Goal: Transaction & Acquisition: Purchase product/service

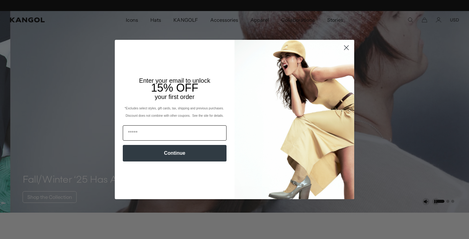
scroll to position [0, 126]
click at [204, 134] on input "Email" at bounding box center [175, 132] width 104 height 15
type input "**********"
click at [199, 155] on button "Continue" at bounding box center [175, 153] width 104 height 17
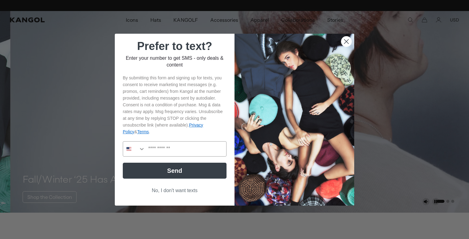
scroll to position [0, 126]
click at [198, 151] on input "Phone Number" at bounding box center [185, 149] width 81 height 15
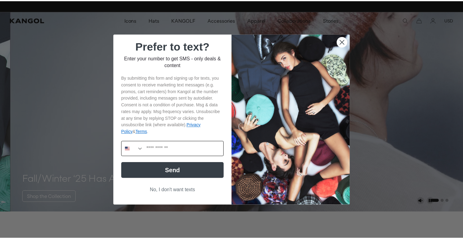
scroll to position [0, 0]
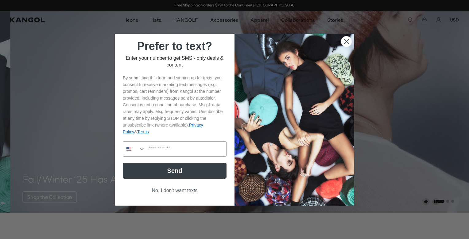
click at [189, 189] on button "No, I don't want texts" at bounding box center [175, 191] width 104 height 12
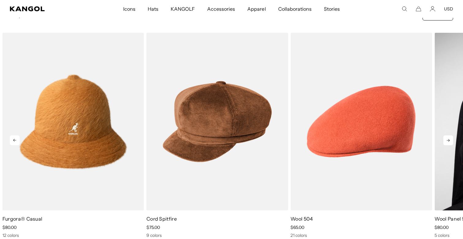
scroll to position [0, 126]
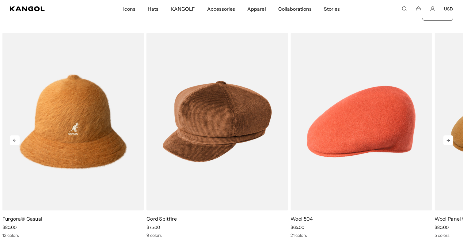
click at [449, 138] on icon at bounding box center [449, 141] width 10 height 10
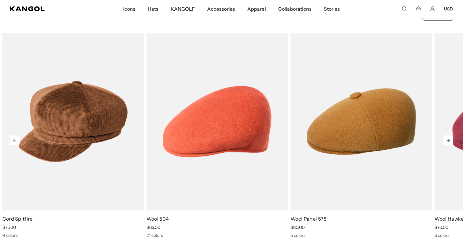
click at [450, 137] on icon at bounding box center [449, 141] width 10 height 10
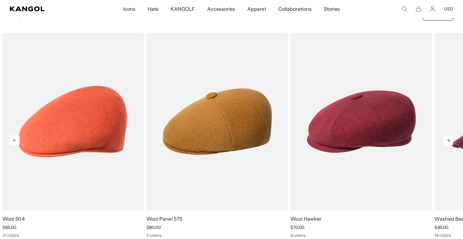
click at [450, 137] on icon at bounding box center [449, 141] width 10 height 10
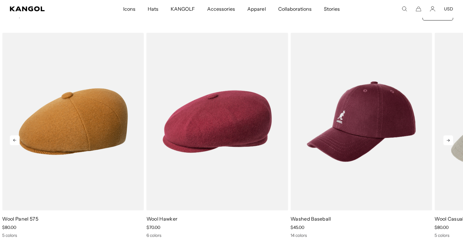
click at [450, 137] on icon at bounding box center [449, 141] width 10 height 10
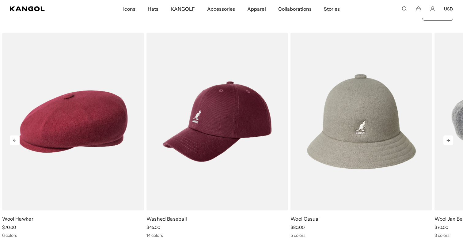
click at [450, 137] on icon at bounding box center [449, 141] width 10 height 10
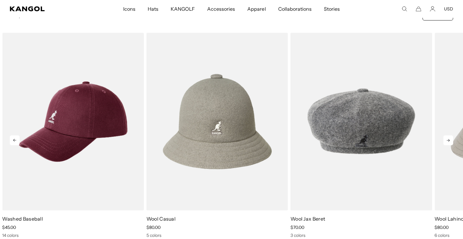
click at [450, 137] on icon at bounding box center [449, 141] width 10 height 10
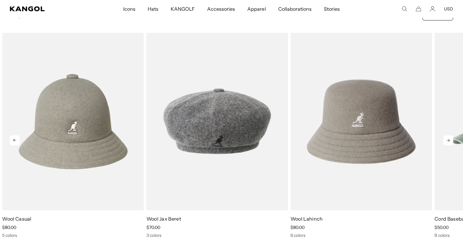
scroll to position [0, 126]
click at [450, 137] on icon at bounding box center [449, 141] width 10 height 10
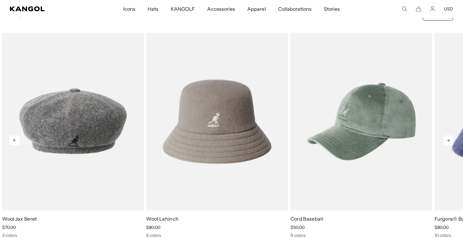
click at [450, 137] on icon at bounding box center [449, 141] width 10 height 10
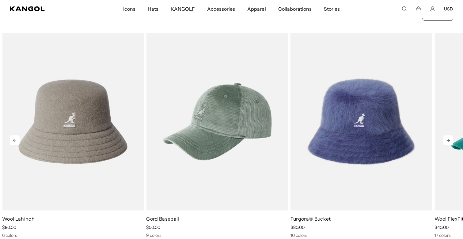
click at [450, 137] on icon at bounding box center [449, 141] width 10 height 10
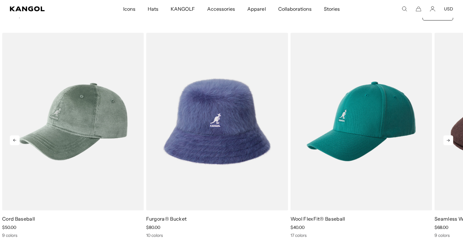
click at [450, 137] on icon at bounding box center [449, 141] width 10 height 10
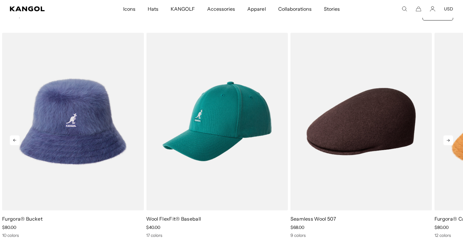
scroll to position [0, 0]
click at [450, 137] on icon at bounding box center [449, 141] width 10 height 10
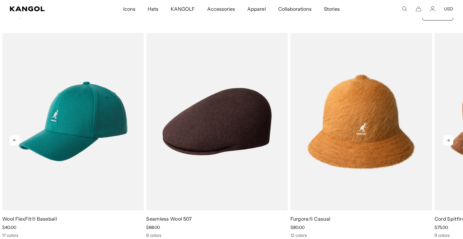
click at [450, 136] on icon at bounding box center [449, 141] width 10 height 10
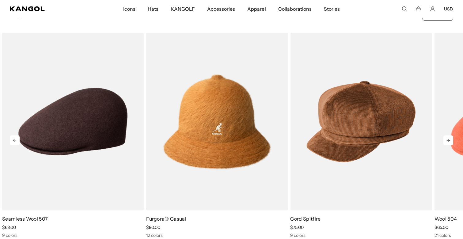
scroll to position [0, 126]
click at [450, 136] on icon at bounding box center [449, 141] width 10 height 10
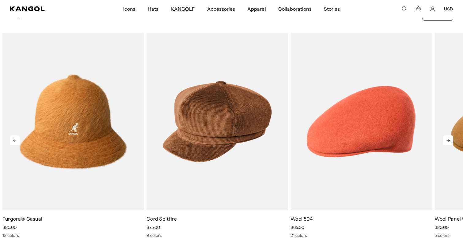
click at [450, 136] on icon at bounding box center [449, 141] width 10 height 10
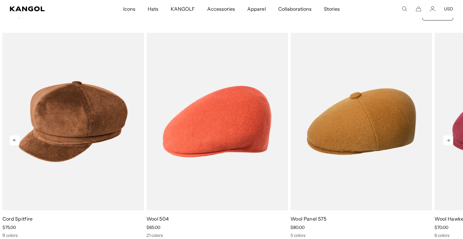
click at [450, 136] on icon at bounding box center [449, 141] width 10 height 10
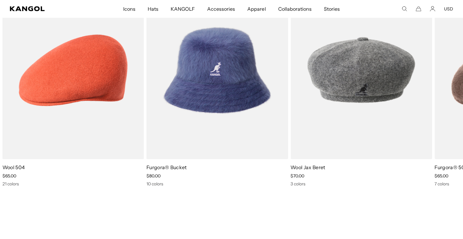
scroll to position [0, 0]
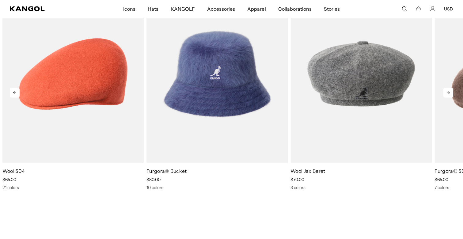
click at [447, 90] on icon at bounding box center [449, 93] width 10 height 10
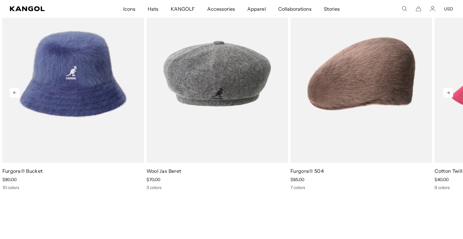
scroll to position [0, 126]
click at [448, 90] on icon at bounding box center [449, 93] width 10 height 10
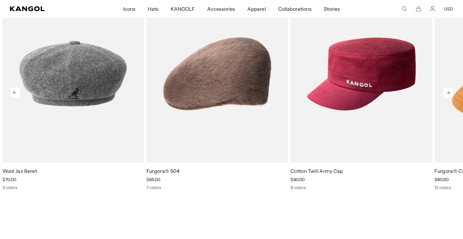
click at [448, 90] on icon at bounding box center [449, 93] width 10 height 10
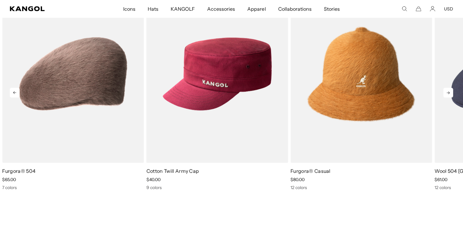
scroll to position [0, 0]
click at [448, 90] on icon at bounding box center [449, 93] width 10 height 10
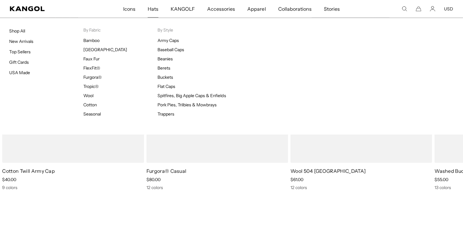
click at [156, 7] on span "Hats" at bounding box center [153, 9] width 11 height 18
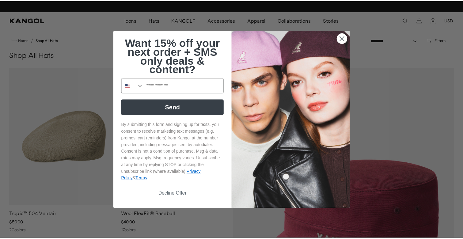
scroll to position [0, 126]
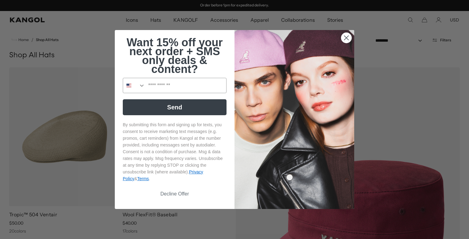
click at [345, 36] on icon "Close dialog" at bounding box center [346, 38] width 4 height 4
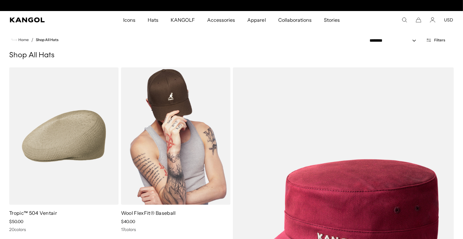
scroll to position [0, 0]
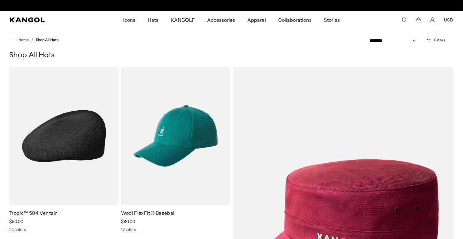
click at [79, 155] on img at bounding box center [63, 135] width 109 height 137
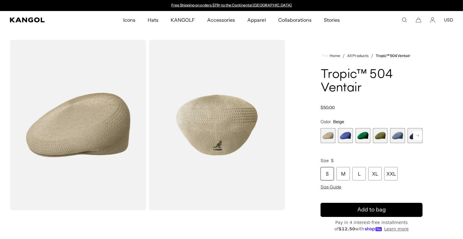
click at [361, 135] on span "3 of 22" at bounding box center [363, 135] width 15 height 15
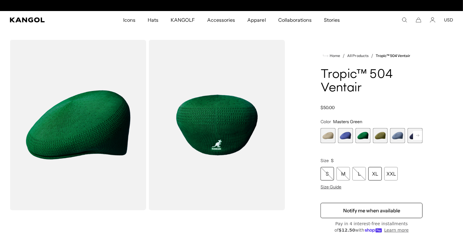
scroll to position [0, 126]
click at [375, 174] on div "XL" at bounding box center [375, 173] width 13 height 13
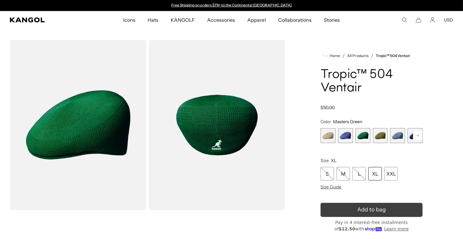
click at [377, 210] on button "Add to bag" at bounding box center [372, 210] width 102 height 14
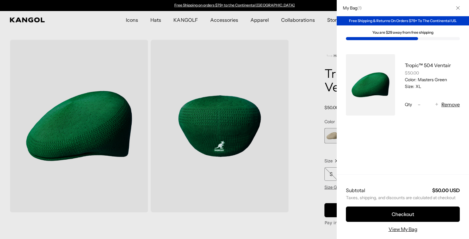
click at [455, 7] on button "Close" at bounding box center [458, 8] width 16 height 16
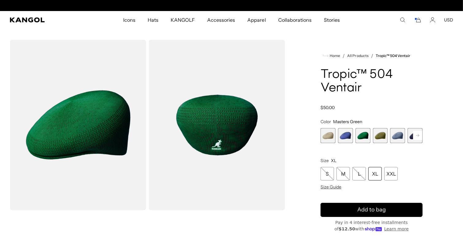
scroll to position [0, 126]
click at [419, 134] on rect at bounding box center [417, 135] width 9 height 9
click at [418, 134] on rect at bounding box center [417, 135] width 9 height 9
click at [383, 134] on span "6 of 22" at bounding box center [380, 135] width 15 height 15
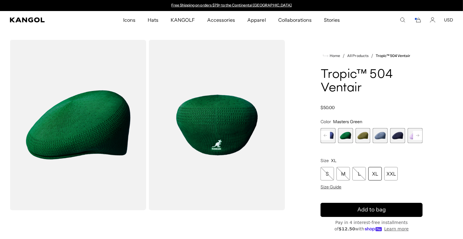
click at [381, 137] on span "5 of 22" at bounding box center [380, 135] width 15 height 15
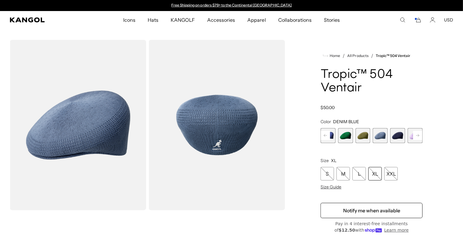
click at [400, 133] on span "6 of 22" at bounding box center [397, 135] width 15 height 15
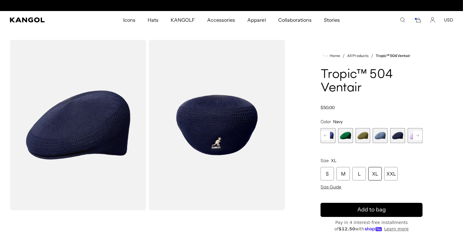
scroll to position [0, 126]
click at [373, 174] on div "XL" at bounding box center [375, 173] width 13 height 13
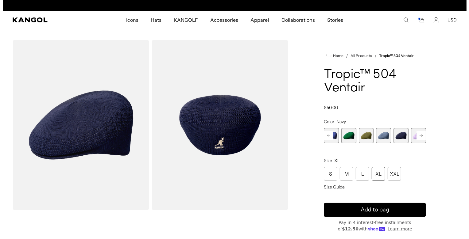
scroll to position [0, 0]
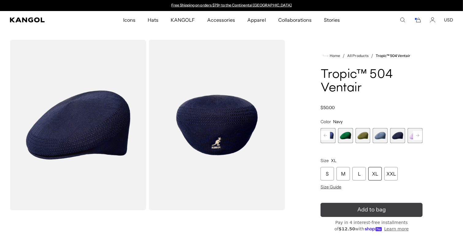
click at [378, 209] on span "Add to bag" at bounding box center [372, 210] width 29 height 8
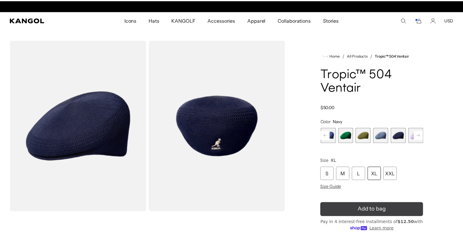
scroll to position [0, 126]
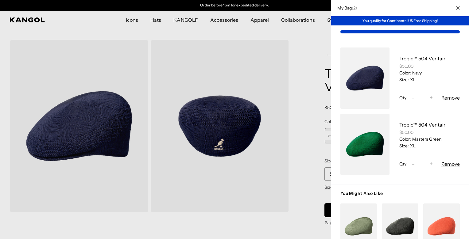
click at [287, 104] on div at bounding box center [234, 119] width 469 height 239
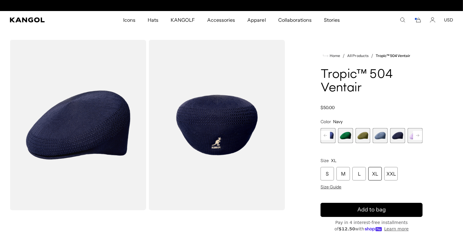
scroll to position [0, 0]
click at [418, 135] on rect at bounding box center [417, 135] width 9 height 9
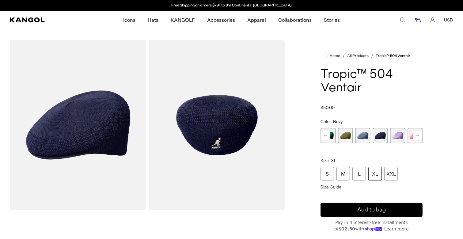
click at [418, 135] on rect at bounding box center [417, 135] width 9 height 9
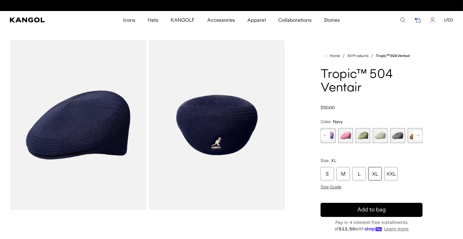
scroll to position [0, 126]
click at [382, 135] on span "10 of 22" at bounding box center [380, 135] width 15 height 15
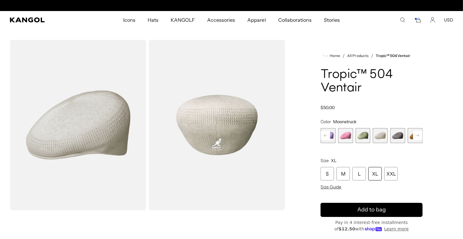
scroll to position [0, 126]
click at [417, 134] on rect at bounding box center [417, 135] width 9 height 9
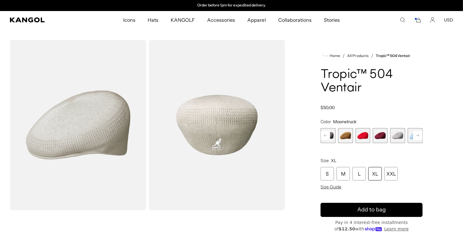
click at [417, 134] on rect at bounding box center [417, 135] width 9 height 9
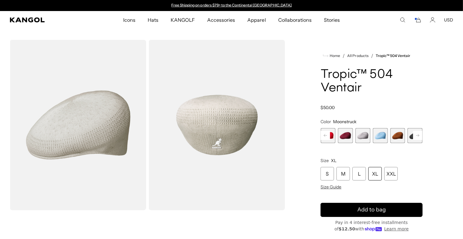
click at [383, 133] on span "16 of 22" at bounding box center [380, 135] width 15 height 15
click at [377, 134] on span "16 of 22" at bounding box center [380, 135] width 15 height 15
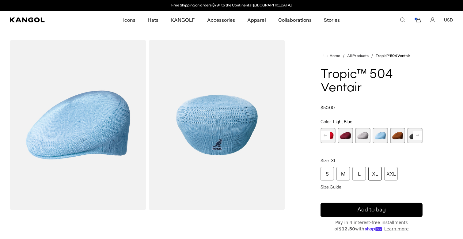
click at [375, 174] on div "XL" at bounding box center [375, 173] width 13 height 13
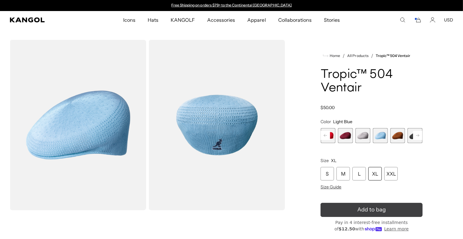
click at [367, 209] on span "Add to bag" at bounding box center [372, 210] width 29 height 8
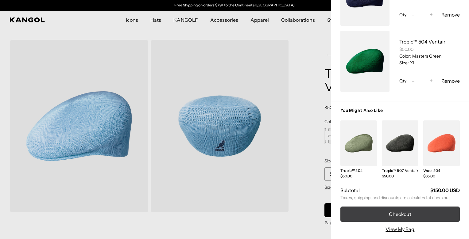
click at [396, 209] on button "Checkout" at bounding box center [399, 214] width 119 height 15
